Goal: Transaction & Acquisition: Obtain resource

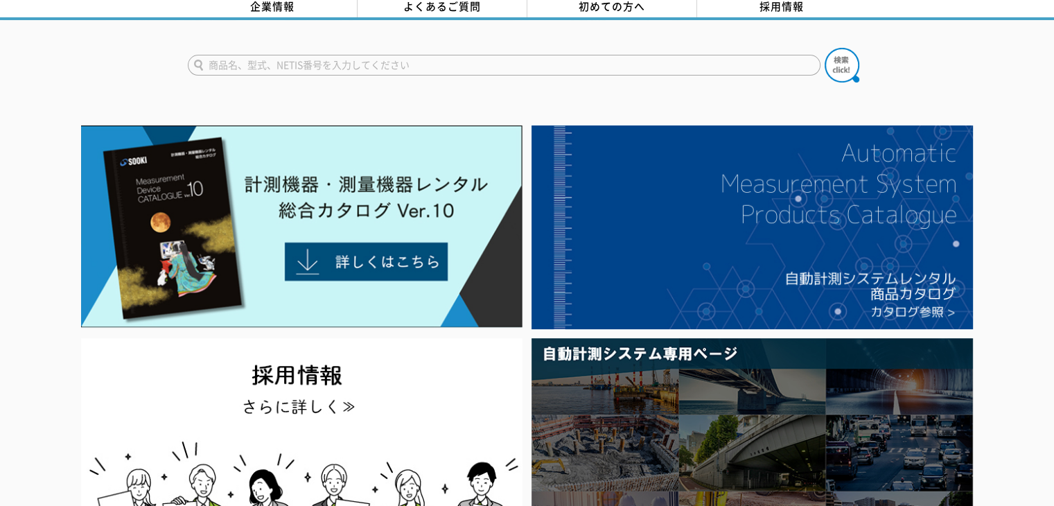
click at [338, 64] on input "text" at bounding box center [504, 65] width 633 height 21
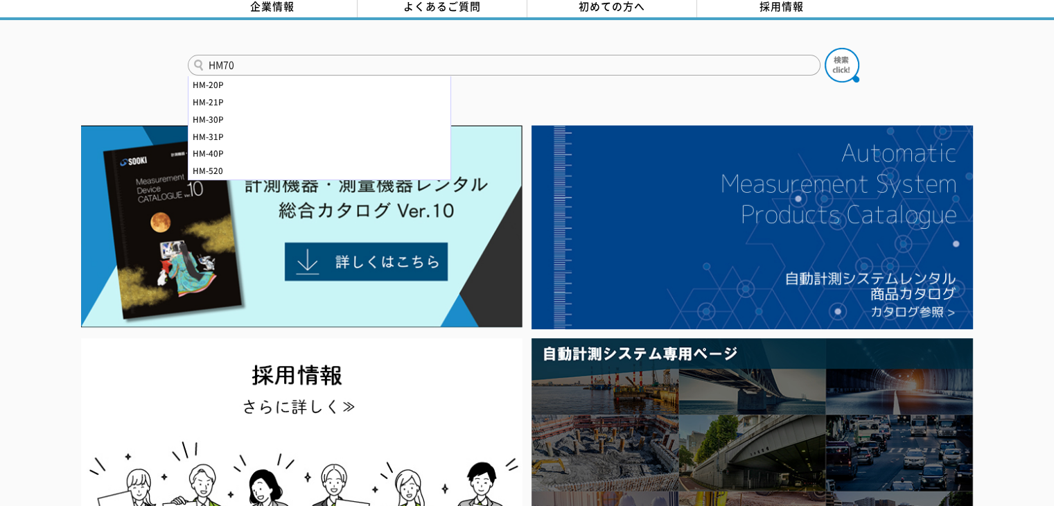
type input "HM70"
click at [825, 48] on button at bounding box center [842, 65] width 35 height 35
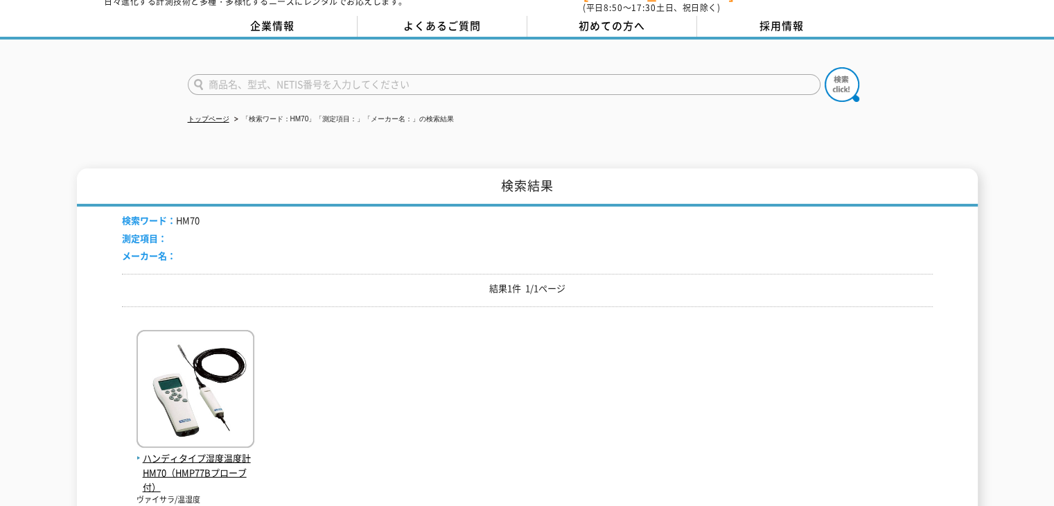
scroll to position [139, 0]
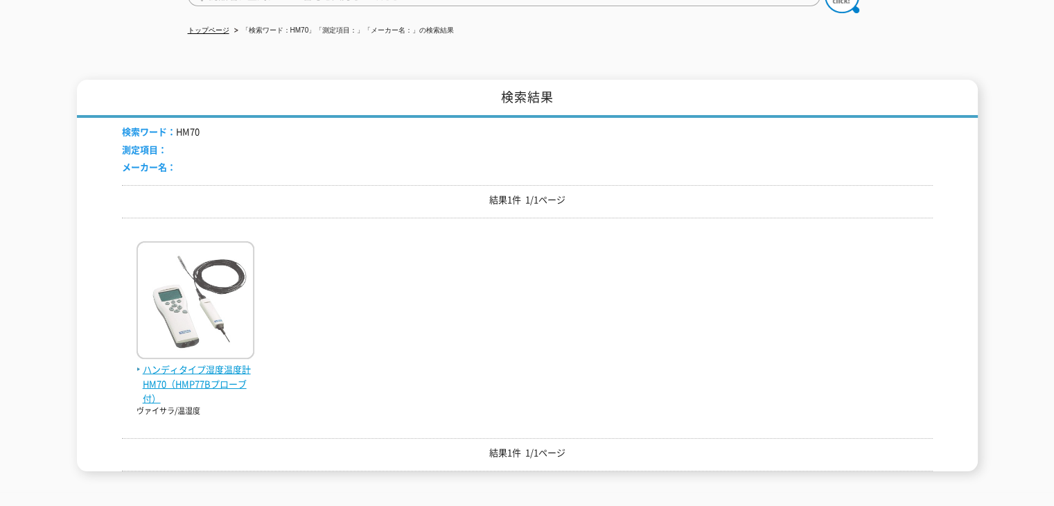
click at [205, 363] on span "ハンディタイプ湿度温度計 HM70（HMP77Bプローブ付）" at bounding box center [196, 384] width 118 height 43
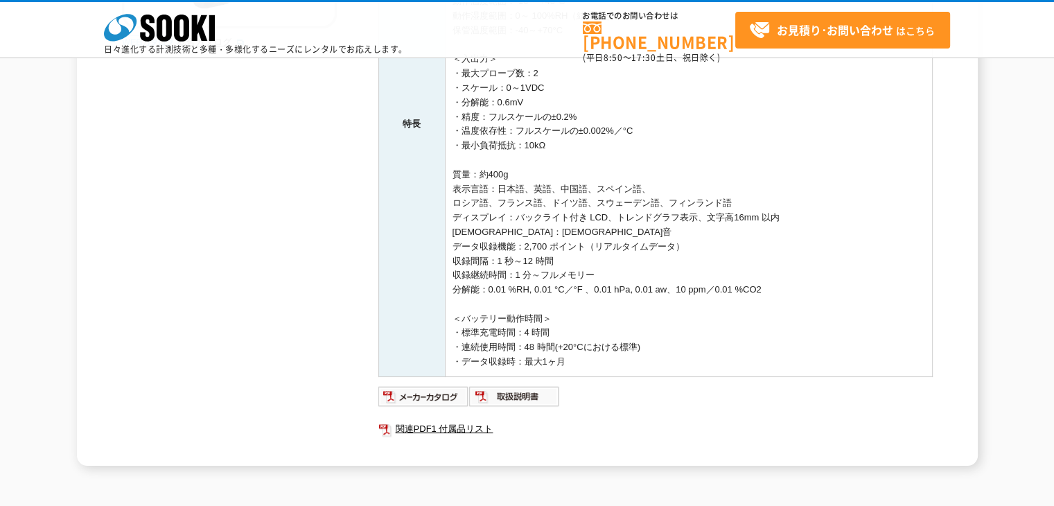
scroll to position [485, 0]
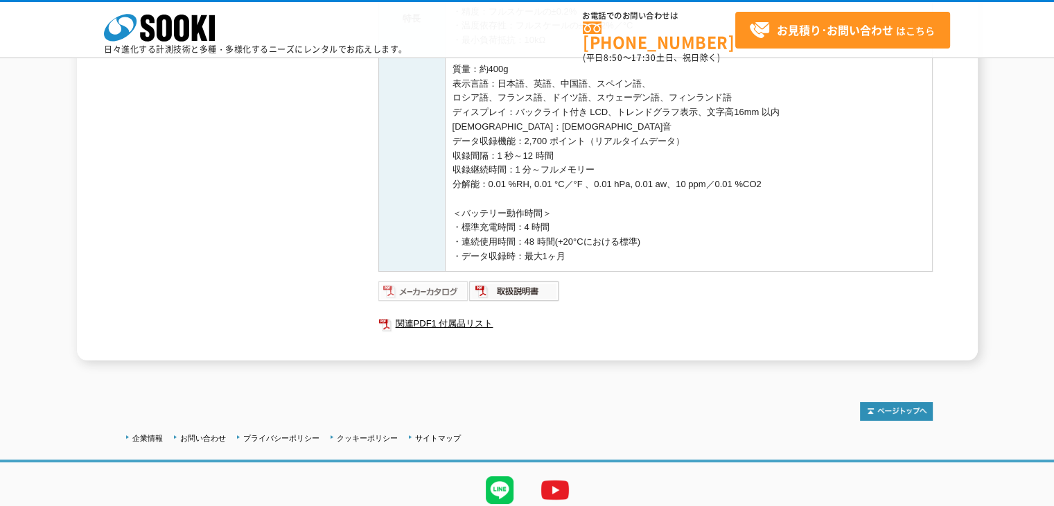
click at [444, 288] on img at bounding box center [423, 291] width 91 height 22
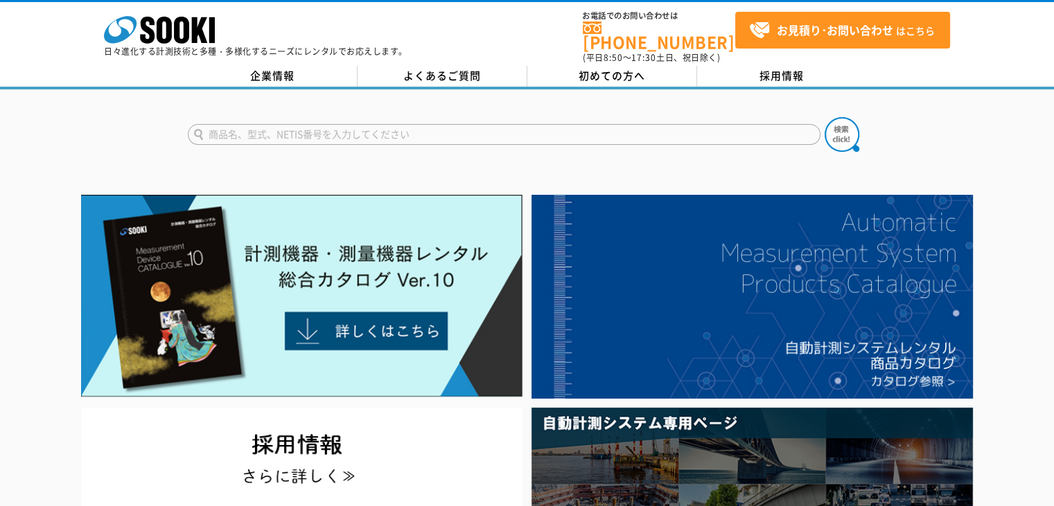
click at [277, 125] on input "text" at bounding box center [504, 134] width 633 height 21
click at [825, 117] on button at bounding box center [842, 134] width 35 height 35
click at [220, 124] on input "mi70link" at bounding box center [504, 134] width 633 height 21
type input "m170link"
click at [825, 117] on button at bounding box center [842, 134] width 35 height 35
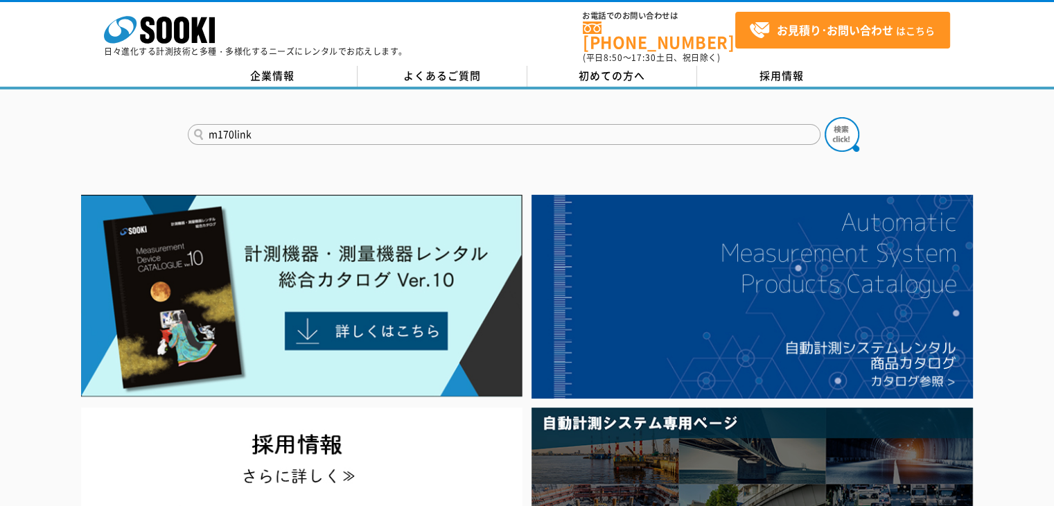
click at [825, 117] on button at bounding box center [842, 134] width 35 height 35
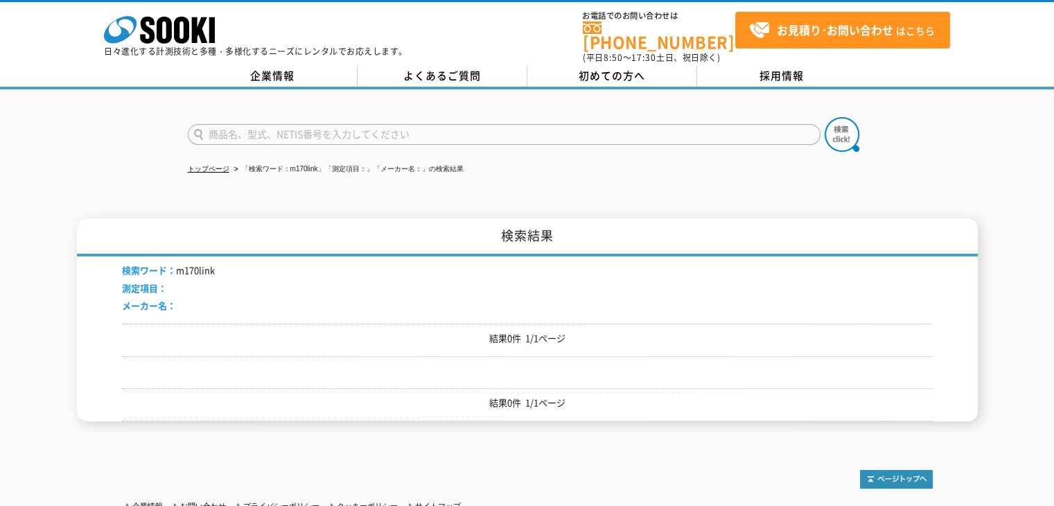
click at [277, 125] on input "text" at bounding box center [504, 134] width 633 height 21
type input "データ収録ソフト"
click at [825, 117] on button at bounding box center [842, 134] width 35 height 35
click at [305, 124] on input "text" at bounding box center [504, 134] width 633 height 21
type input "商品名、型式、NETIS番号を入力してください"
